Goal: Check status: Check status

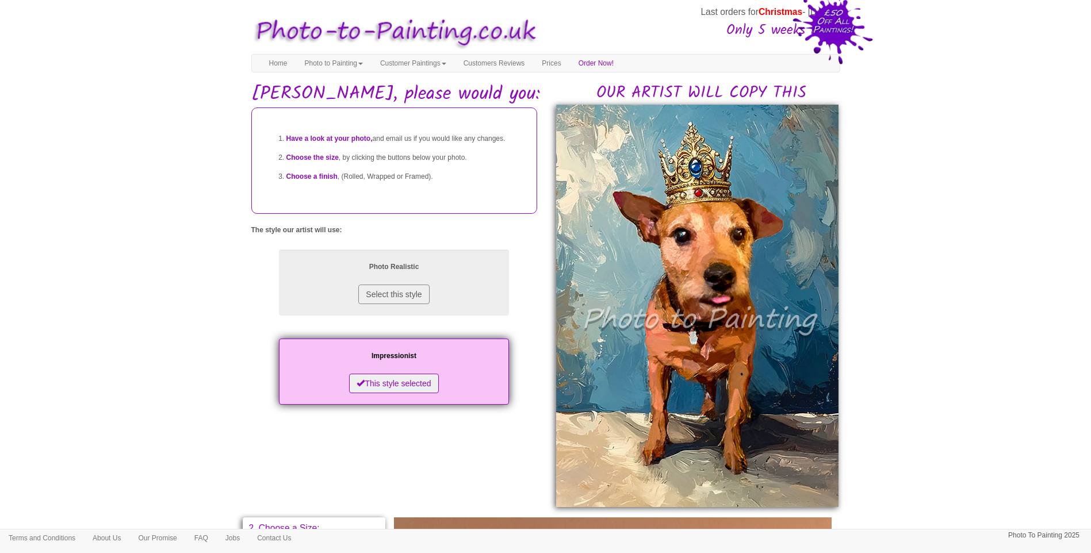
click at [995, 443] on body "Your painting - risk free Last orders for Christmas - 21st Nov Only 5 weeks lef…" at bounding box center [545, 507] width 1091 height 1002
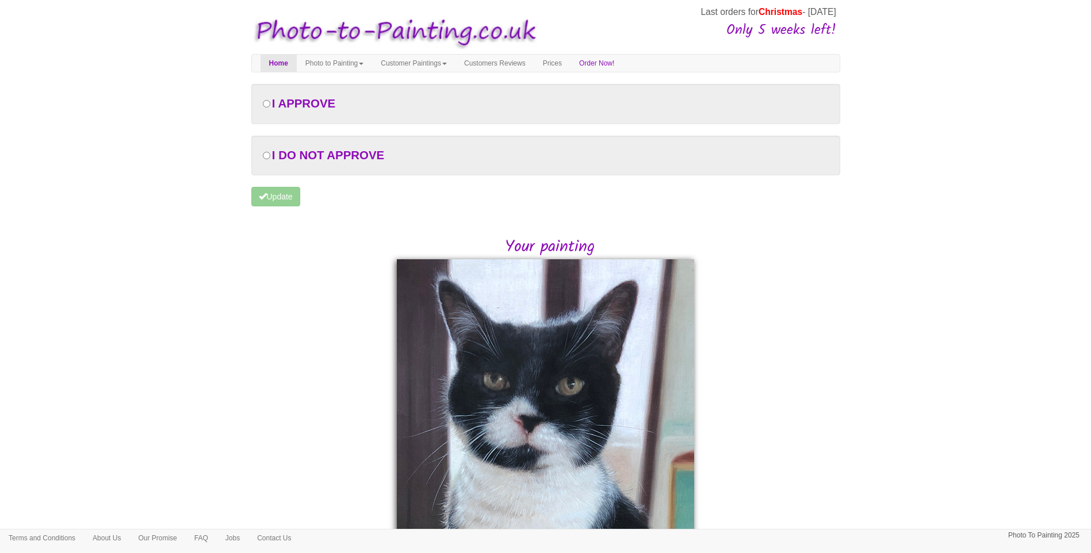
click at [245, 340] on div "Your painting" at bounding box center [546, 535] width 606 height 599
